Goal: Transaction & Acquisition: Purchase product/service

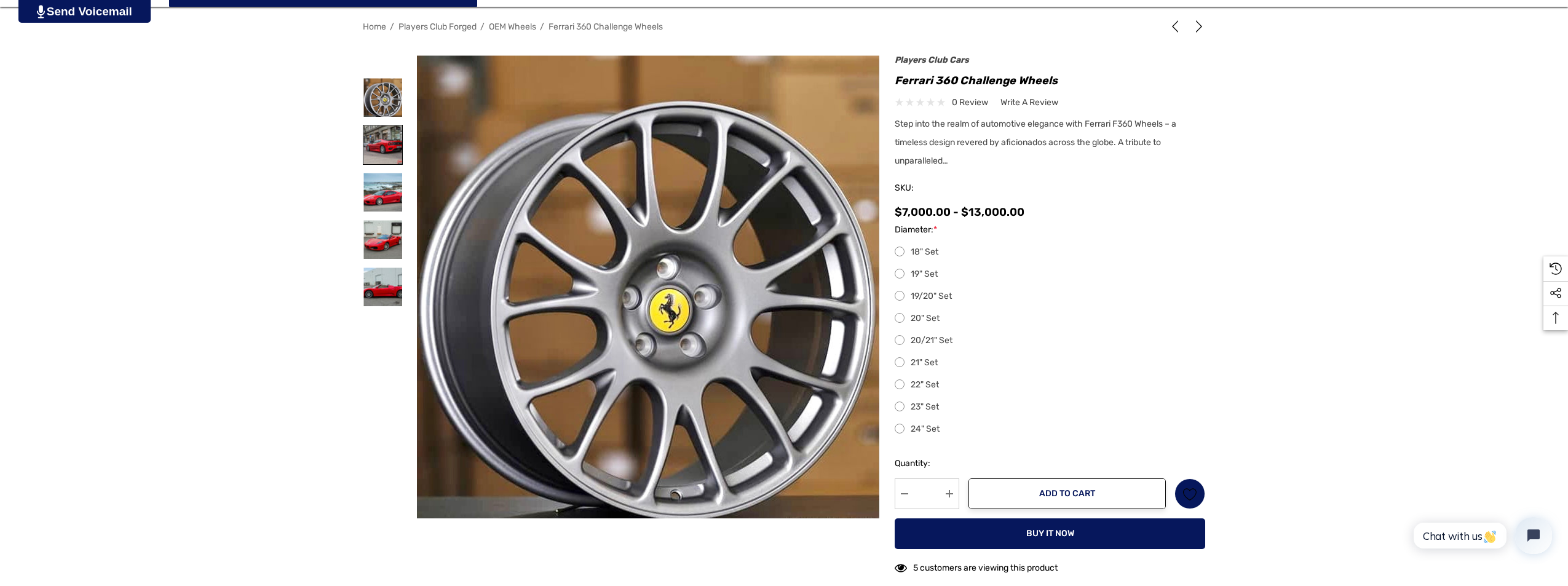
click at [369, 145] on img at bounding box center [383, 145] width 39 height 39
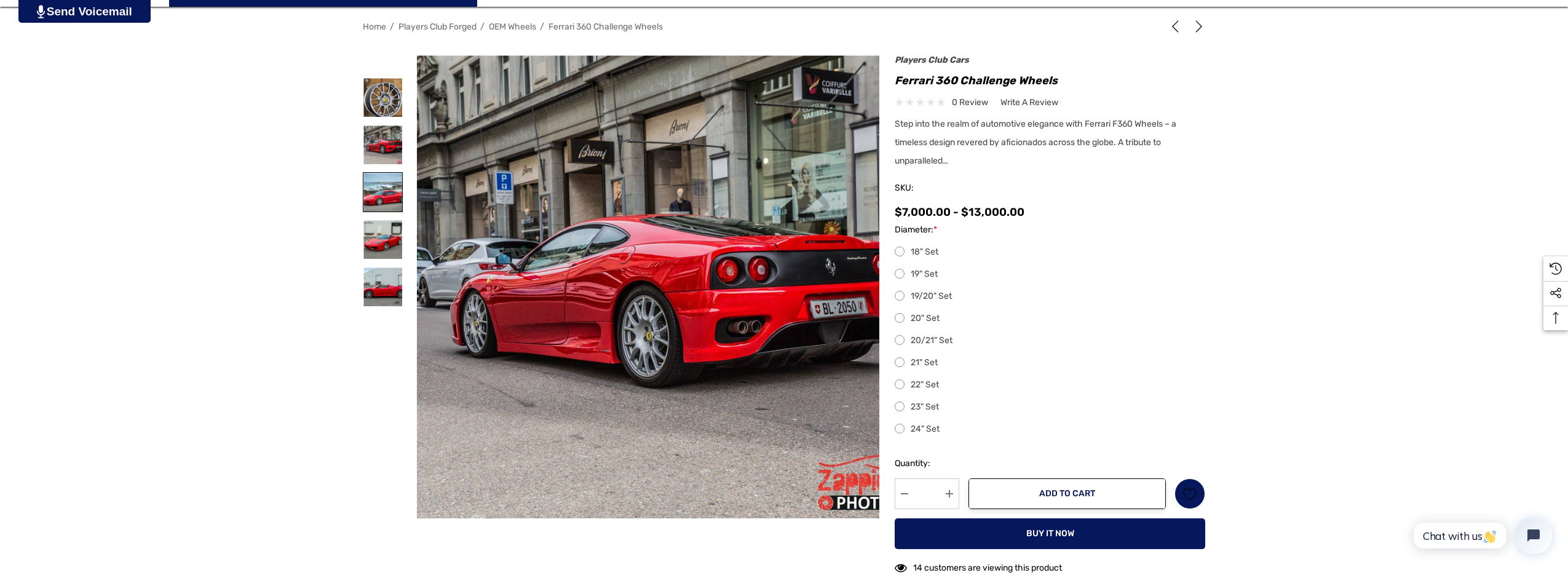
click at [381, 193] on img at bounding box center [383, 192] width 39 height 39
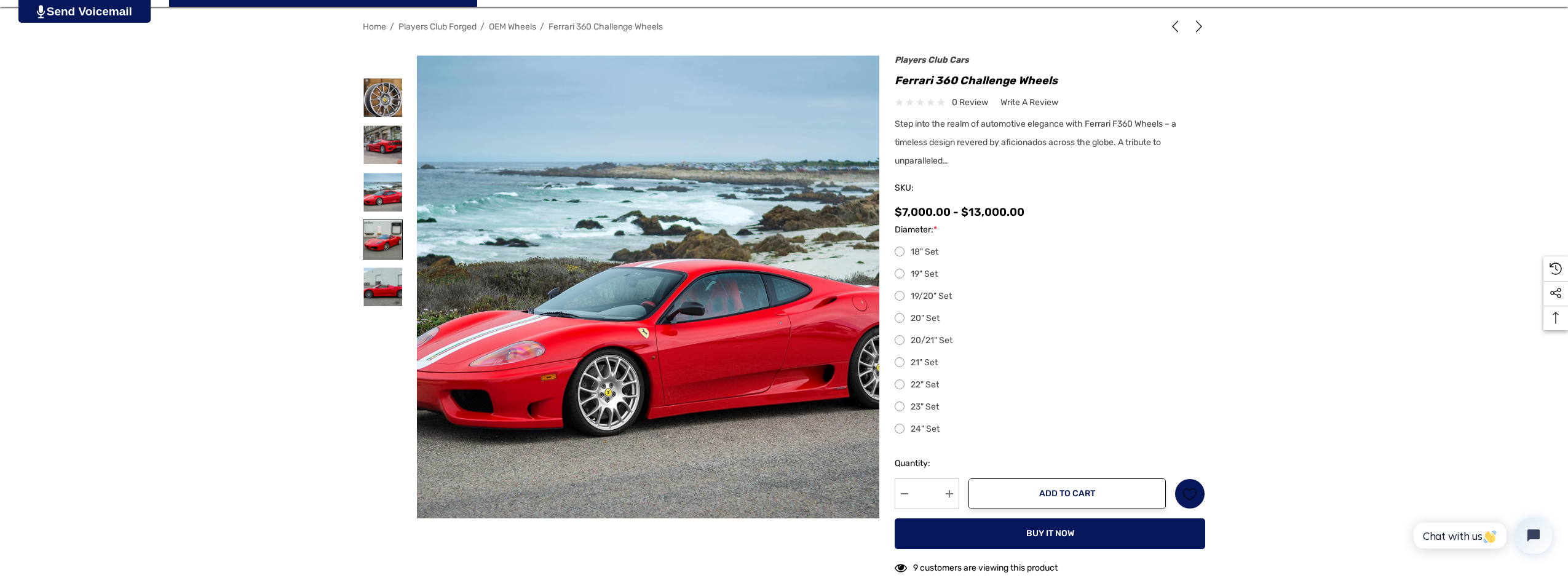
click at [381, 239] on img at bounding box center [383, 239] width 39 height 39
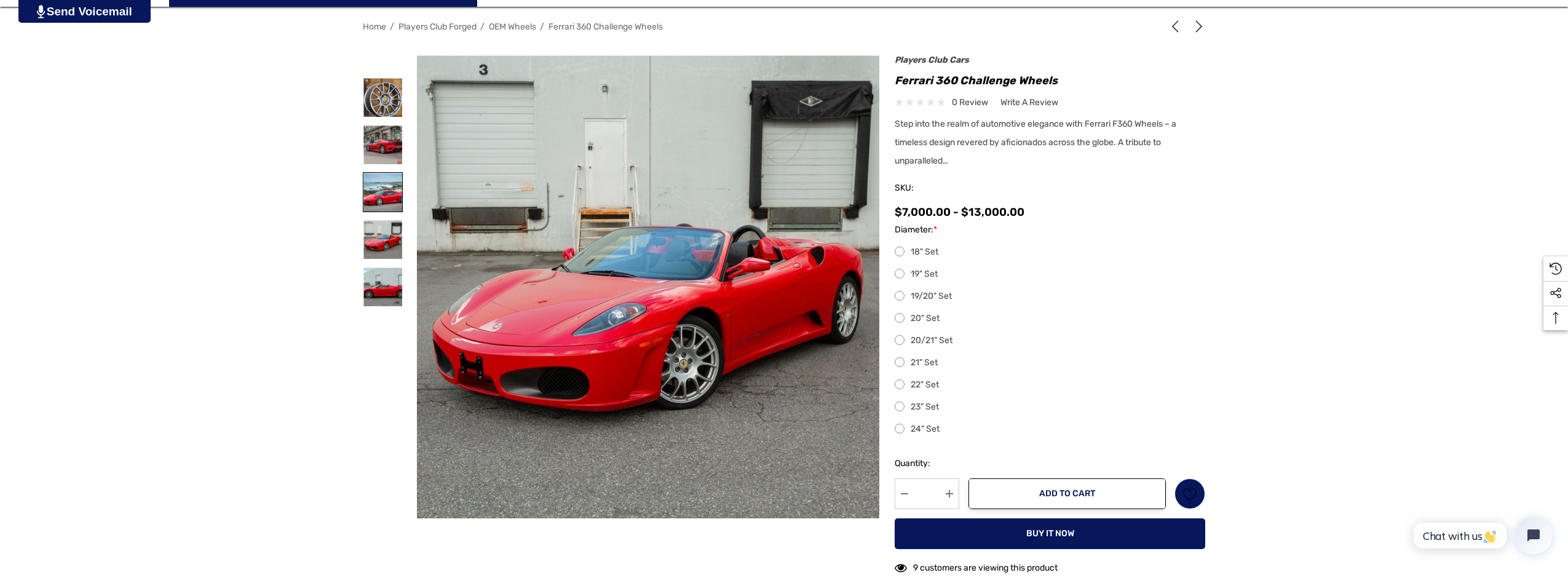
click at [365, 186] on img at bounding box center [383, 192] width 39 height 39
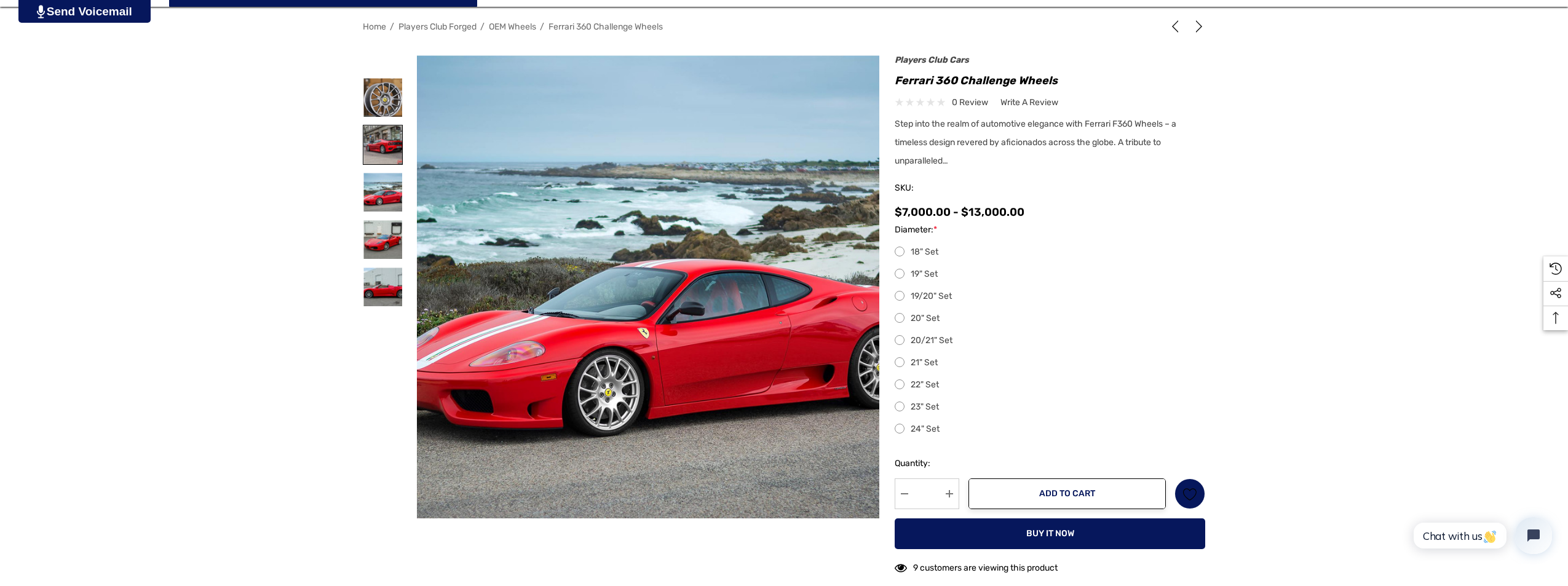
click at [377, 158] on img at bounding box center [383, 145] width 39 height 39
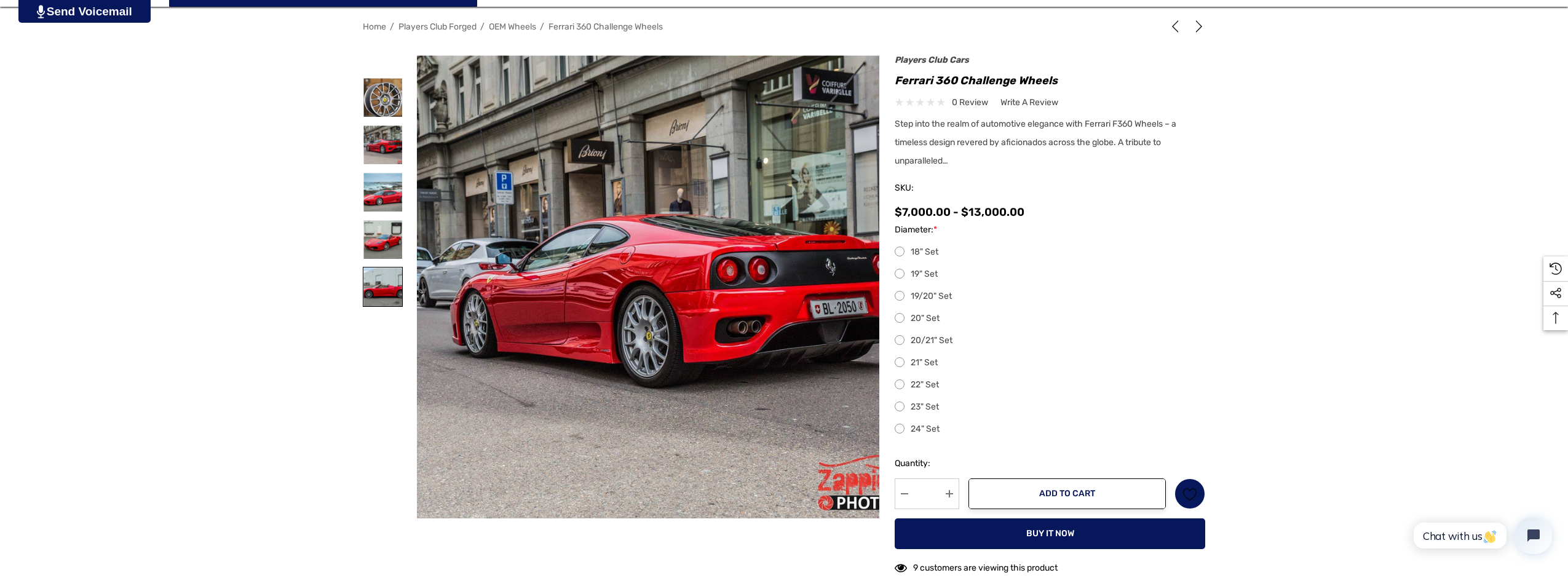
click at [376, 294] on img at bounding box center [383, 287] width 39 height 39
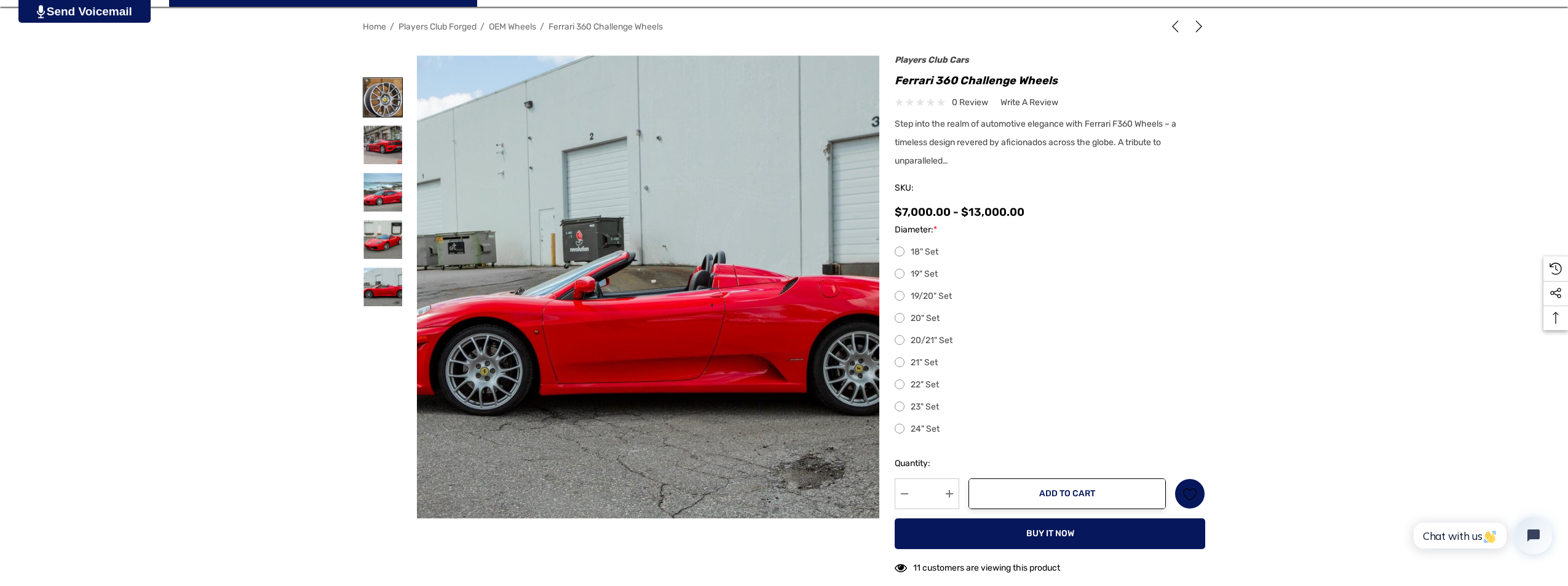
click at [376, 107] on img at bounding box center [383, 97] width 39 height 39
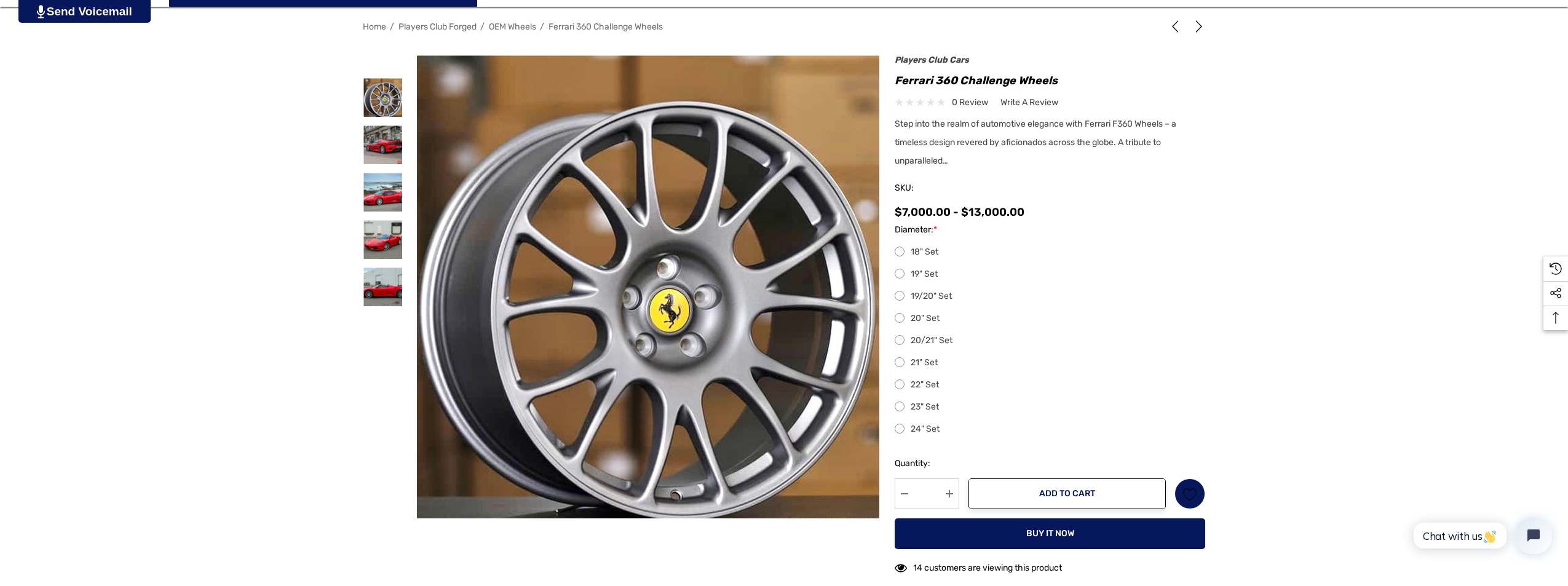
click at [903, 273] on label "19" Set" at bounding box center [1050, 274] width 311 height 15
